Goal: Information Seeking & Learning: Learn about a topic

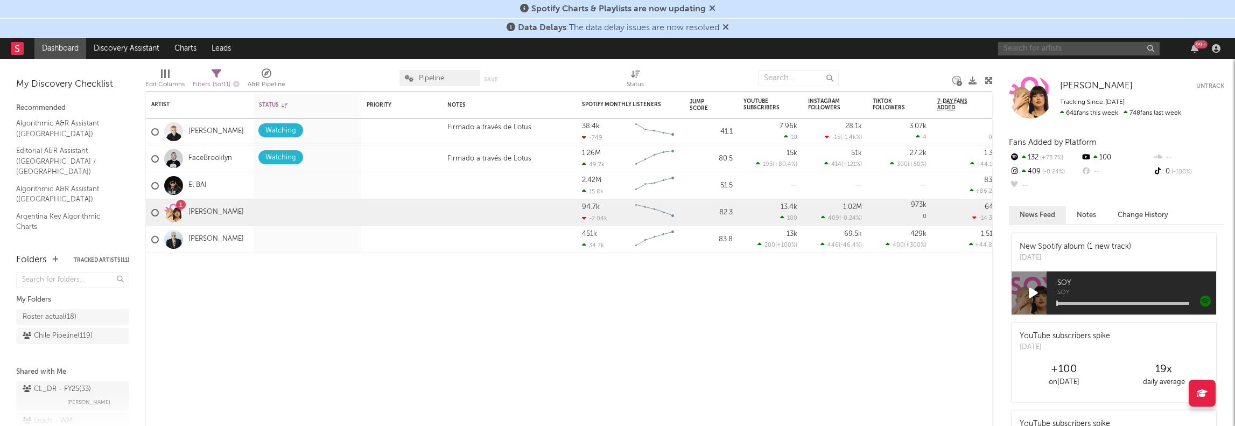
click at [1026, 48] on input "text" at bounding box center [1079, 48] width 162 height 13
click at [895, 324] on div "Artist Notifications Status Edit settings for Status Priority Edit settings for…" at bounding box center [568, 259] width 847 height 334
click at [1037, 45] on input "text" at bounding box center [1079, 48] width 162 height 13
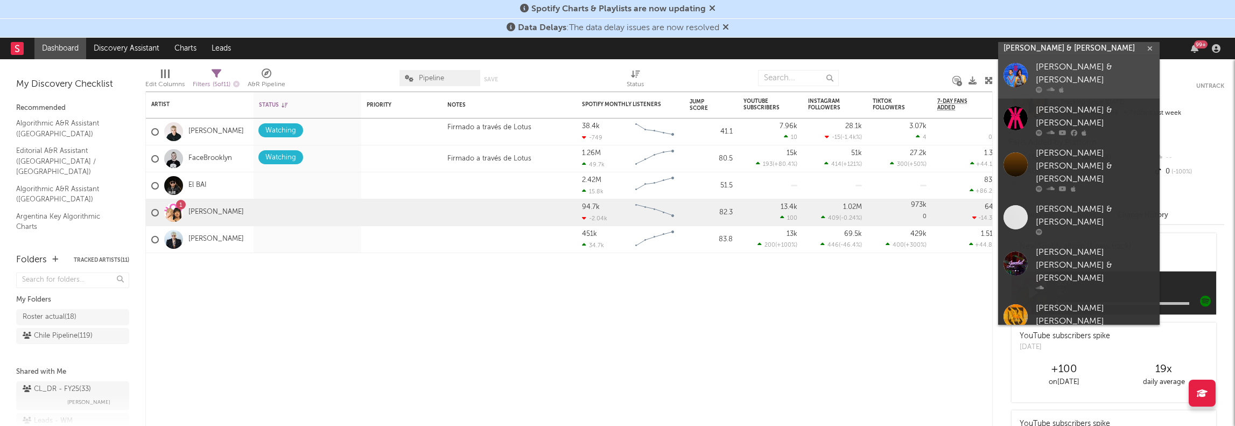
type input "[PERSON_NAME] & [PERSON_NAME]"
click at [1049, 72] on div "[PERSON_NAME] & [PERSON_NAME]" at bounding box center [1095, 74] width 118 height 26
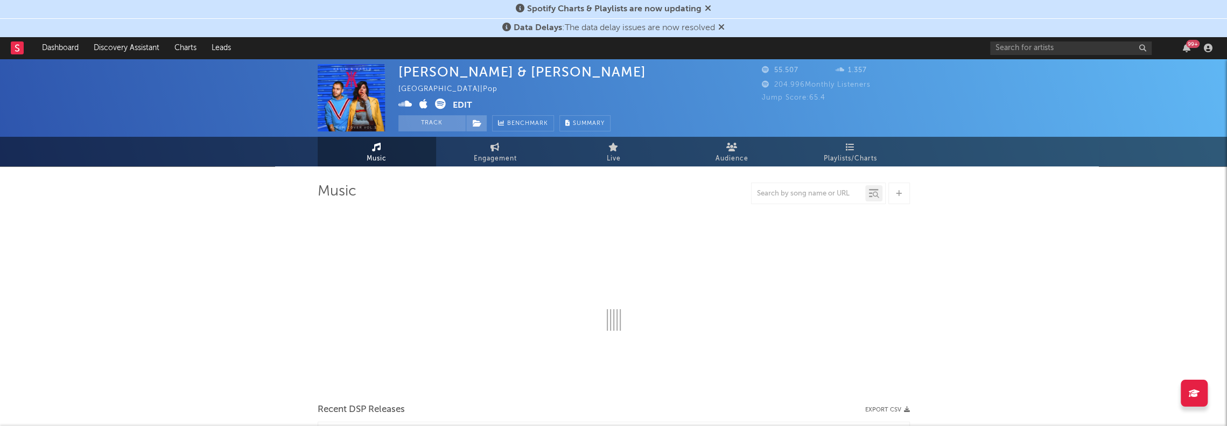
select select "6m"
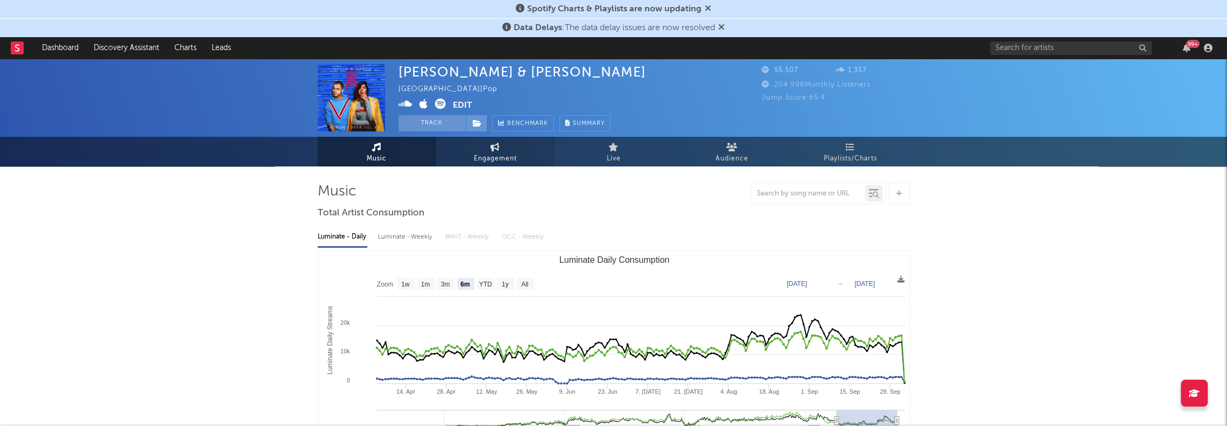
click at [492, 153] on span "Engagement" at bounding box center [495, 158] width 43 height 13
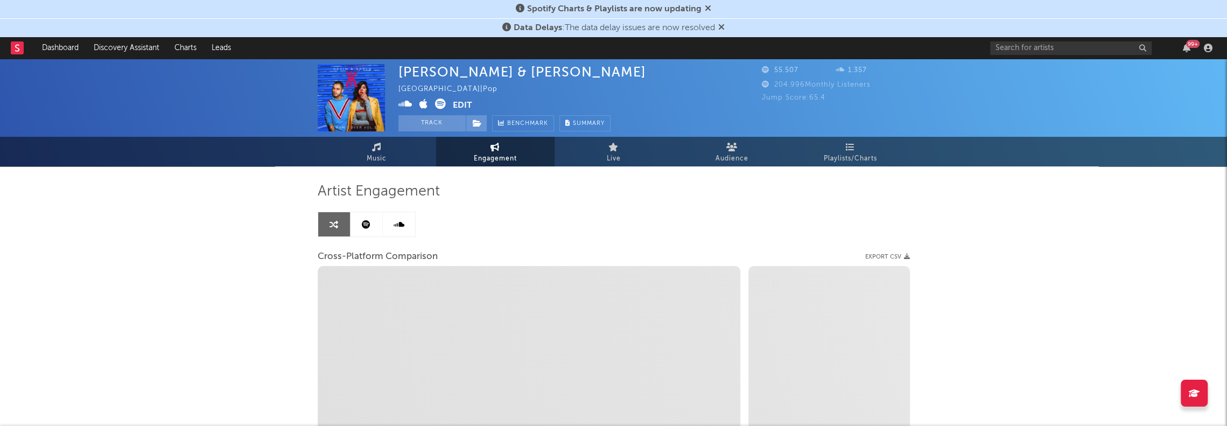
select select "1w"
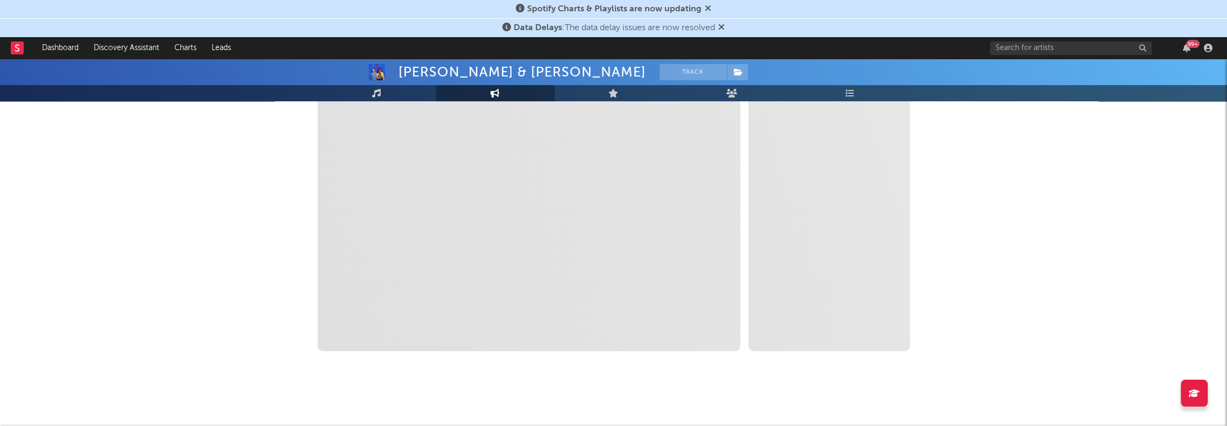
select select "1m"
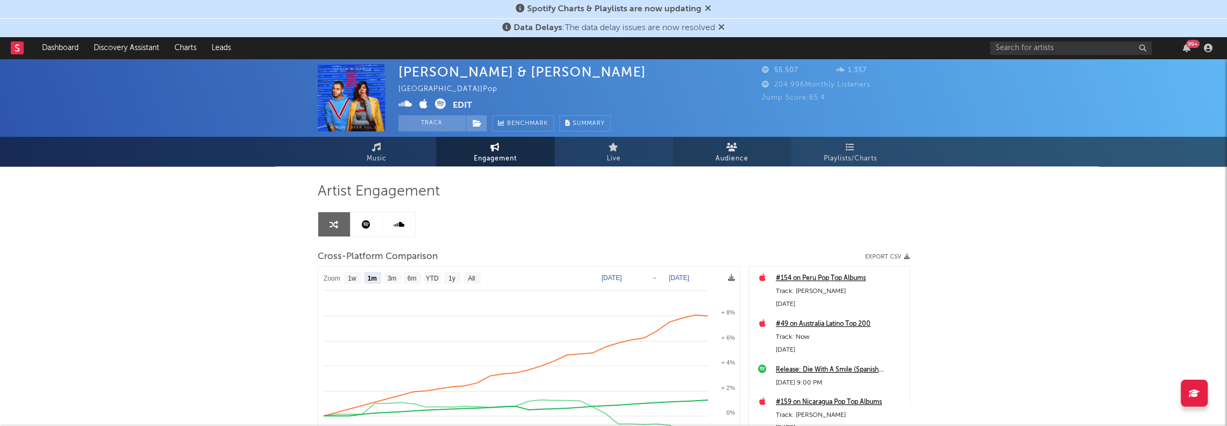
click at [715, 151] on link "Audience" at bounding box center [732, 152] width 118 height 30
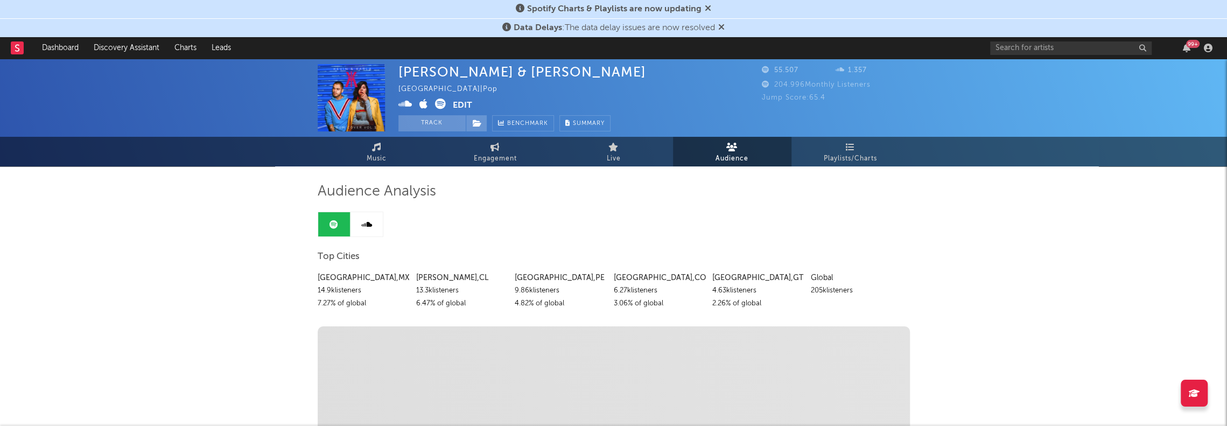
click at [326, 290] on div "14.9k listeners" at bounding box center [363, 290] width 90 height 13
click at [436, 289] on div "13.3k listeners" at bounding box center [461, 290] width 90 height 13
click at [328, 290] on div "14.9k listeners" at bounding box center [363, 290] width 90 height 13
click at [416, 88] on div "[GEOGRAPHIC_DATA] | Pop" at bounding box center [453, 89] width 111 height 13
click at [413, 88] on div "[GEOGRAPHIC_DATA] | Pop" at bounding box center [453, 89] width 111 height 13
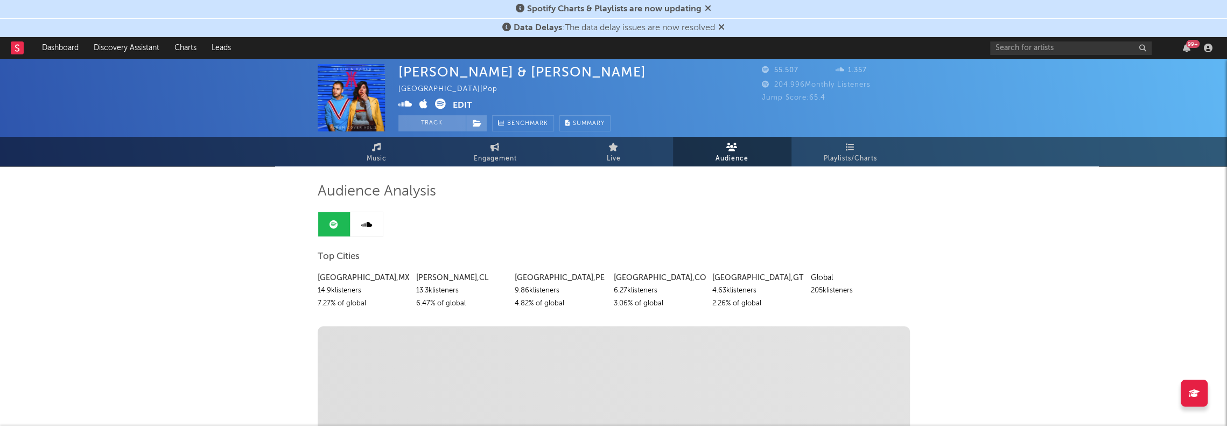
click at [468, 104] on button "Edit" at bounding box center [462, 105] width 19 height 13
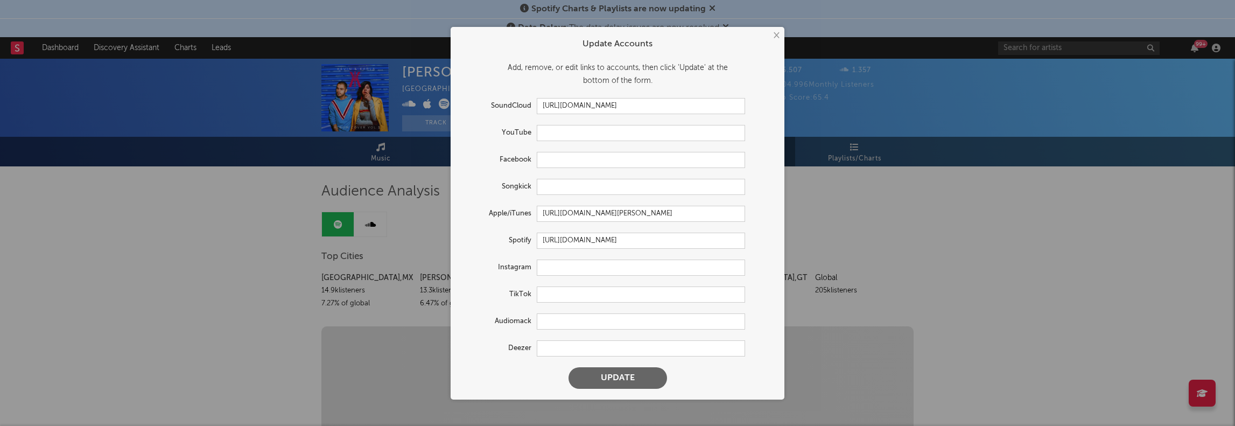
click at [775, 38] on button "×" at bounding box center [776, 36] width 12 height 12
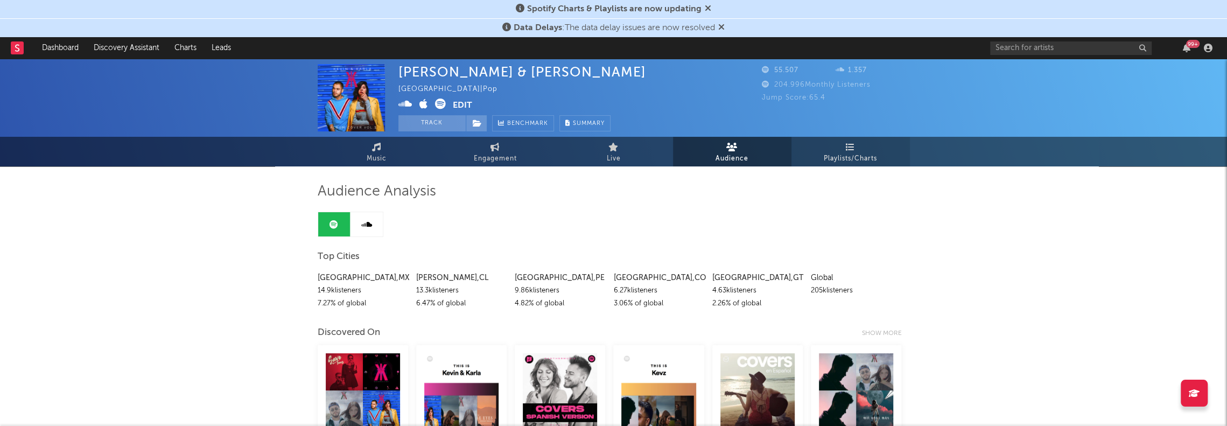
click at [855, 157] on span "Playlists/Charts" at bounding box center [850, 158] width 53 height 13
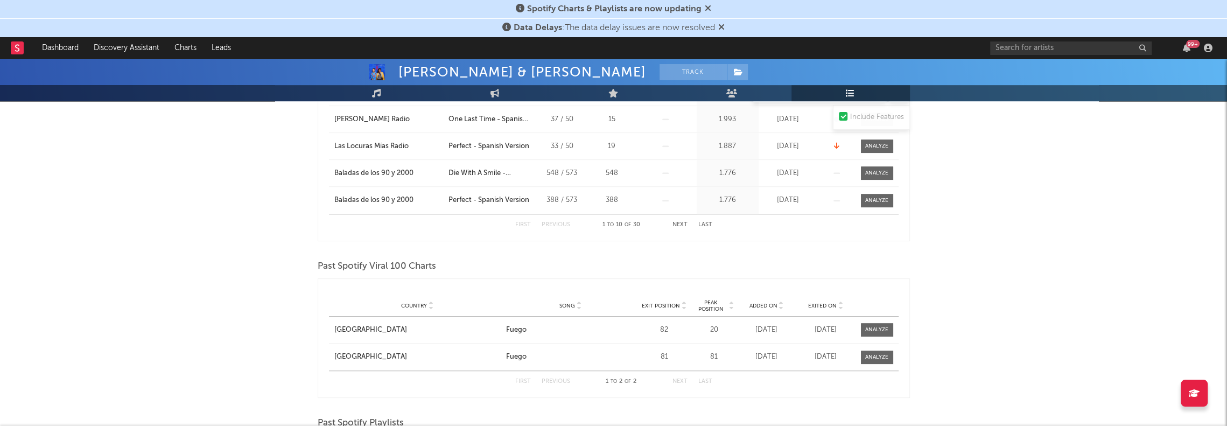
scroll to position [480, 0]
